Goal: Task Accomplishment & Management: Complete application form

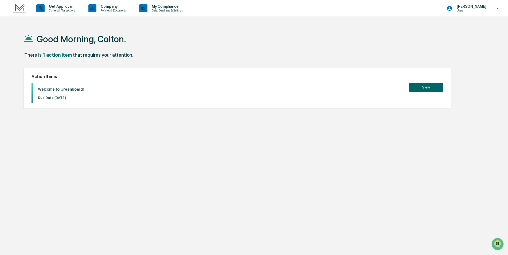
click at [436, 87] on button "View" at bounding box center [426, 87] width 34 height 9
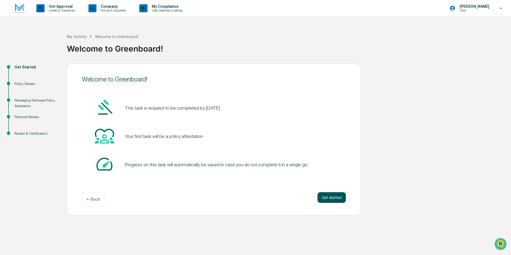
click at [332, 197] on button "Get started" at bounding box center [331, 197] width 28 height 11
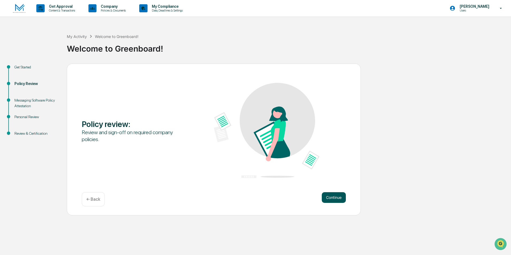
click at [336, 197] on button "Continue" at bounding box center [334, 197] width 24 height 11
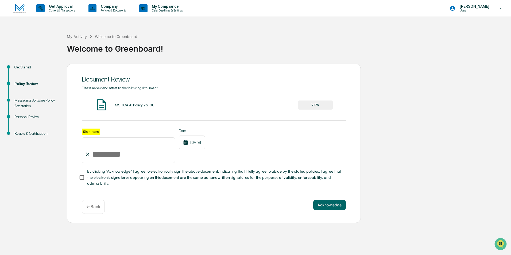
click at [309, 107] on button "VIEW" at bounding box center [315, 104] width 35 height 9
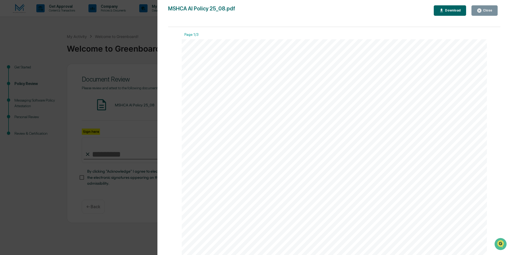
click at [490, 10] on div "Close" at bounding box center [487, 11] width 10 height 4
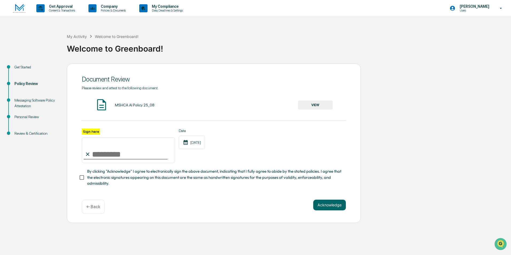
click at [110, 155] on input "Sign here" at bounding box center [128, 150] width 93 height 26
type input "**********"
click at [331, 203] on button "Acknowledge" at bounding box center [329, 204] width 33 height 11
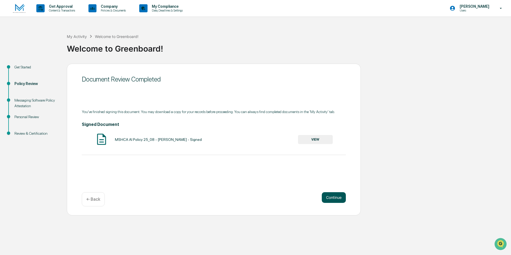
click at [338, 195] on button "Continue" at bounding box center [334, 197] width 24 height 11
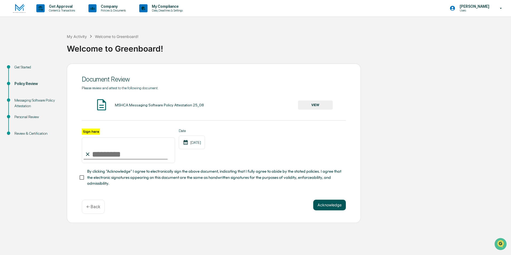
click at [331, 208] on button "Acknowledge" at bounding box center [329, 204] width 33 height 11
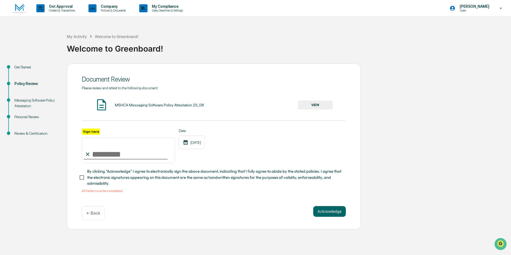
click at [152, 155] on input "Sign here" at bounding box center [128, 150] width 93 height 26
type input "**********"
click at [337, 215] on button "Acknowledge" at bounding box center [329, 211] width 33 height 11
click at [322, 212] on button "Acknowledge" at bounding box center [329, 211] width 33 height 11
click at [110, 193] on div "You must open and read the document before proceeding." at bounding box center [214, 191] width 264 height 4
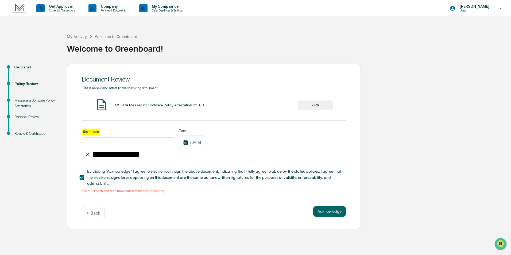
click at [120, 105] on div "MSHCA Messaging Software Policy Attestation 25_08" at bounding box center [159, 105] width 89 height 4
click at [312, 107] on button "VIEW" at bounding box center [315, 104] width 35 height 9
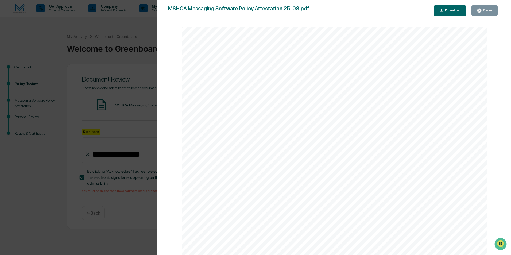
scroll to position [668, 0]
click at [490, 12] on div "Close" at bounding box center [487, 11] width 10 height 4
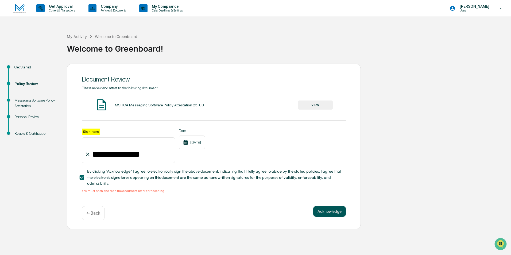
click at [334, 212] on button "Acknowledge" at bounding box center [329, 211] width 33 height 11
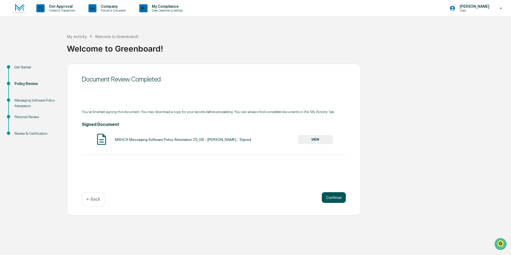
click at [337, 196] on button "Continue" at bounding box center [334, 197] width 24 height 11
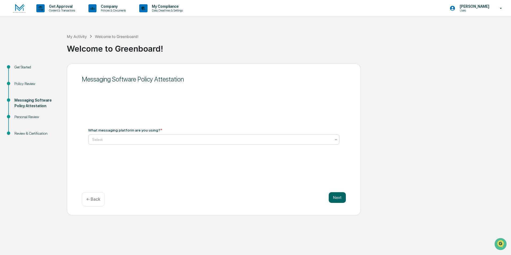
click at [140, 137] on div at bounding box center [211, 139] width 239 height 5
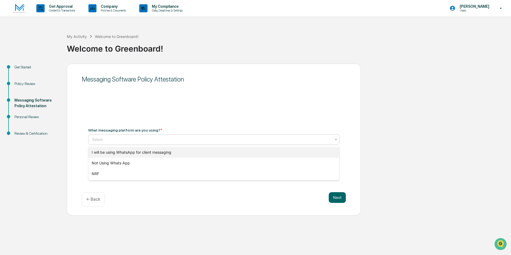
click at [135, 154] on div "I will be using WhatsApp for client messaging" at bounding box center [213, 152] width 251 height 11
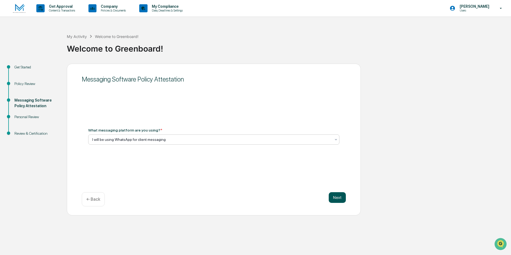
click at [334, 196] on button "Next" at bounding box center [336, 197] width 17 height 11
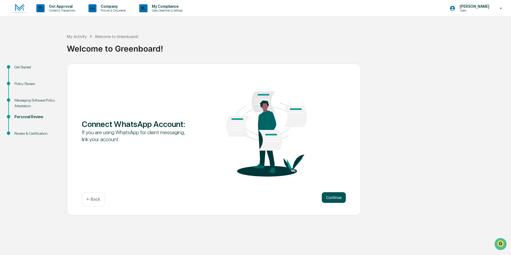
click at [342, 198] on button "Continue" at bounding box center [334, 197] width 24 height 11
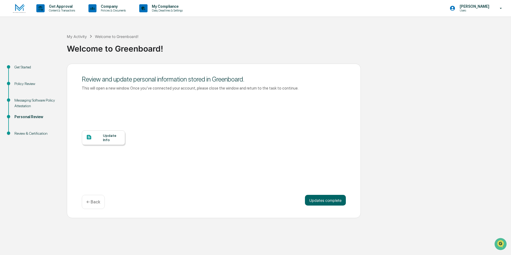
click at [109, 142] on div "Update Info" at bounding box center [103, 137] width 43 height 14
click at [468, 9] on p "Users" at bounding box center [473, 11] width 37 height 4
click at [455, 24] on li "Switch Organization" at bounding box center [469, 27] width 75 height 10
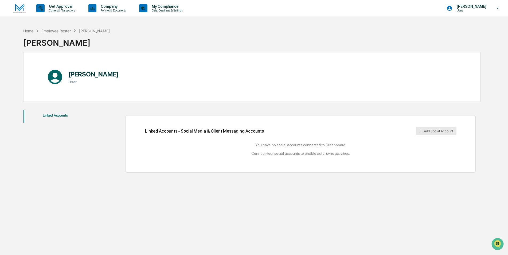
click at [440, 131] on button "Add Social Account" at bounding box center [436, 131] width 41 height 9
